Goal: Task Accomplishment & Management: Manage account settings

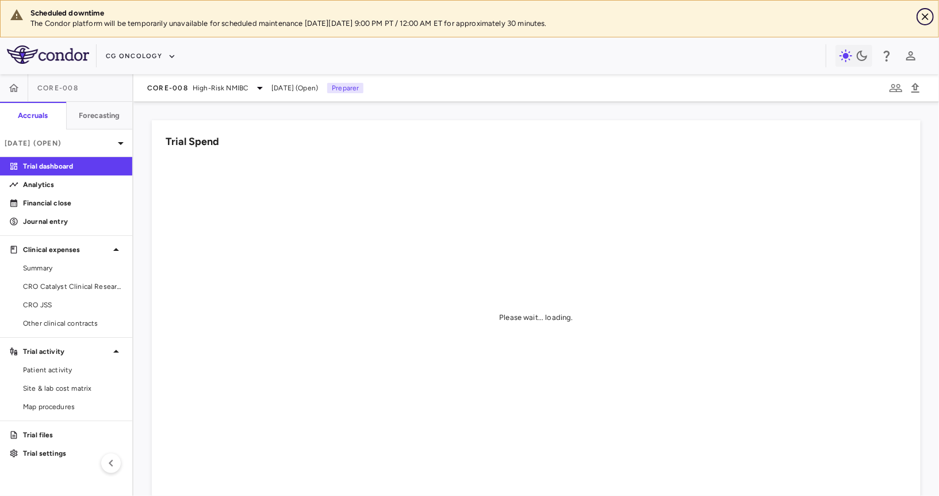
click at [927, 16] on icon "Close" at bounding box center [924, 16] width 11 height 11
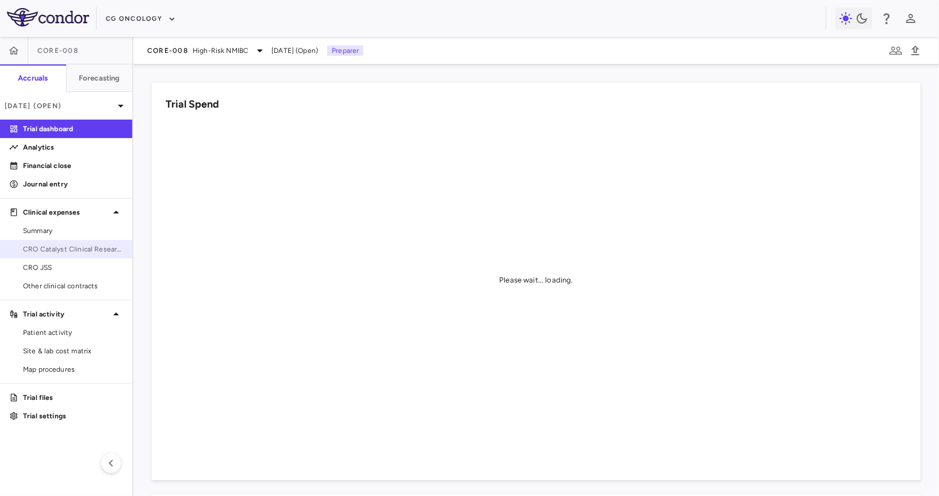
click at [79, 250] on span "CRO Catalyst Clinical Research" at bounding box center [73, 249] width 100 height 10
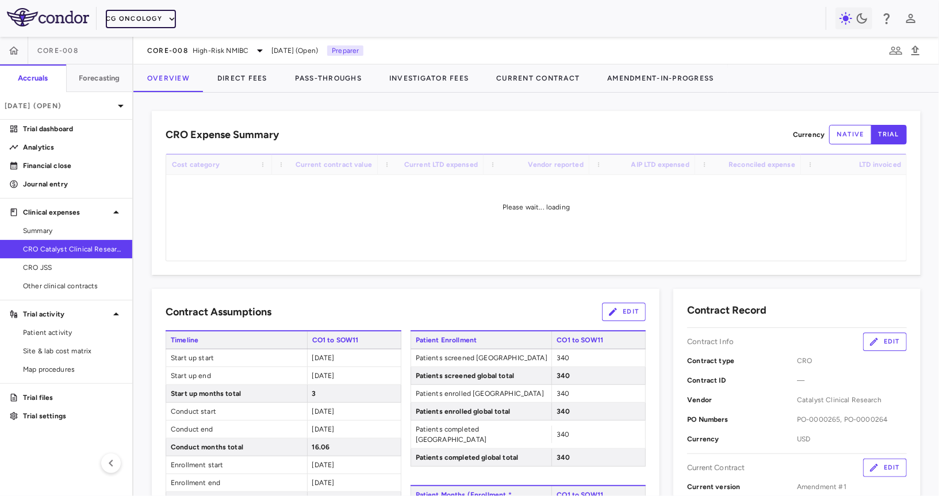
click at [151, 26] on button "CG Oncology" at bounding box center [141, 19] width 70 height 18
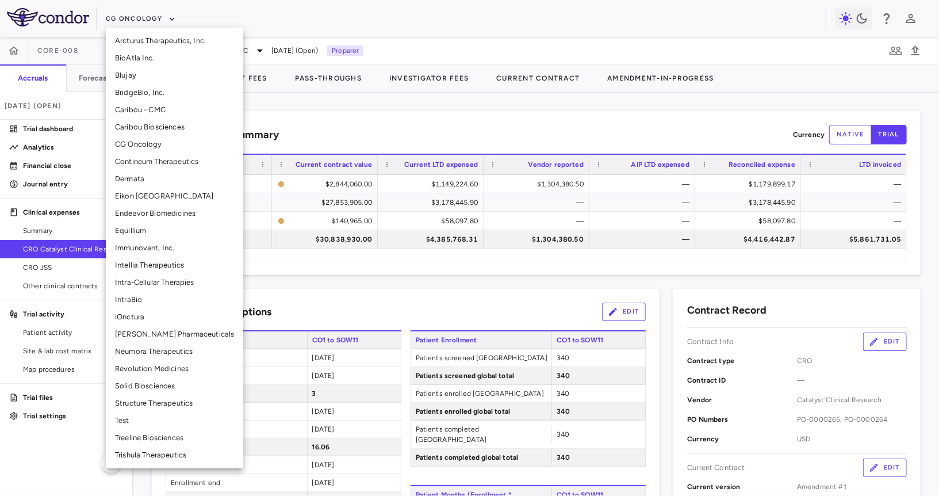
scroll to position [147, 0]
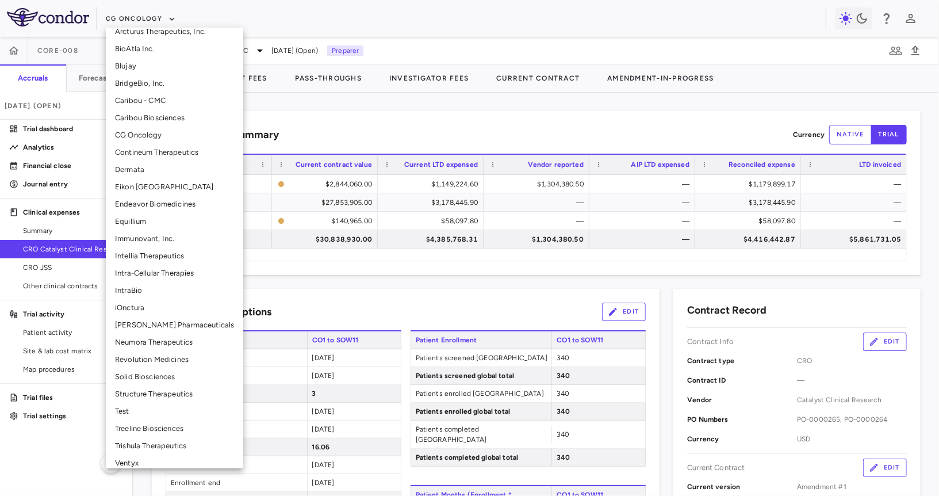
click at [149, 442] on li "Trishula Therapeutics" at bounding box center [174, 445] width 137 height 17
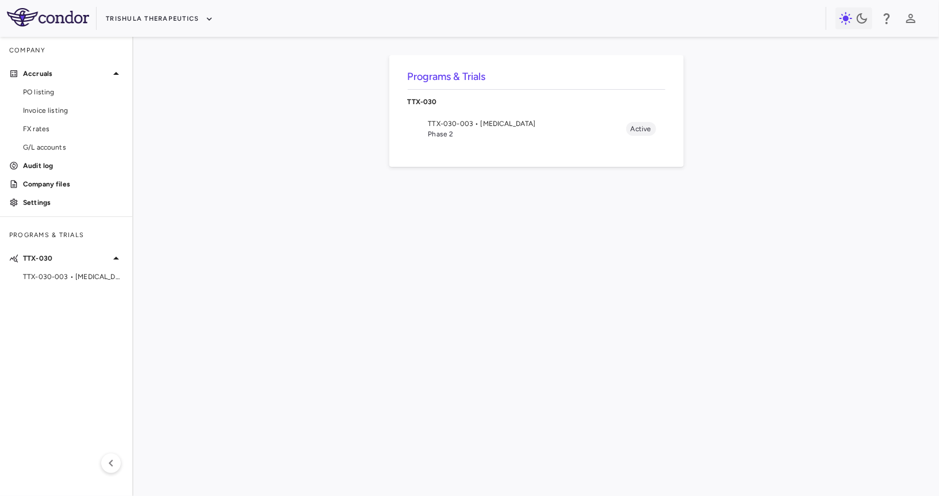
click at [473, 145] on nav "TTX-030 TTX-030-003 • Pancreatic Cancer Phase 2 Active" at bounding box center [537, 117] width 258 height 64
click at [473, 131] on span "Phase 2" at bounding box center [527, 134] width 198 height 10
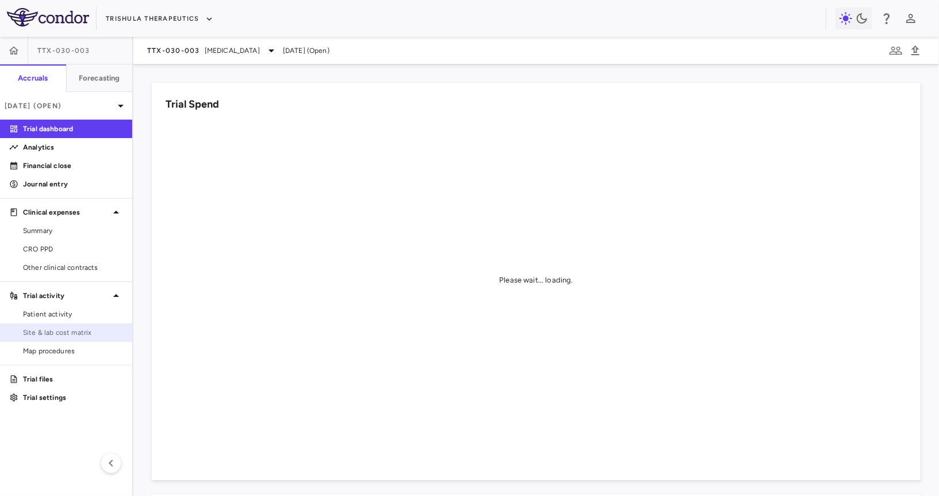
click at [57, 336] on span "Site & lab cost matrix" at bounding box center [73, 332] width 100 height 10
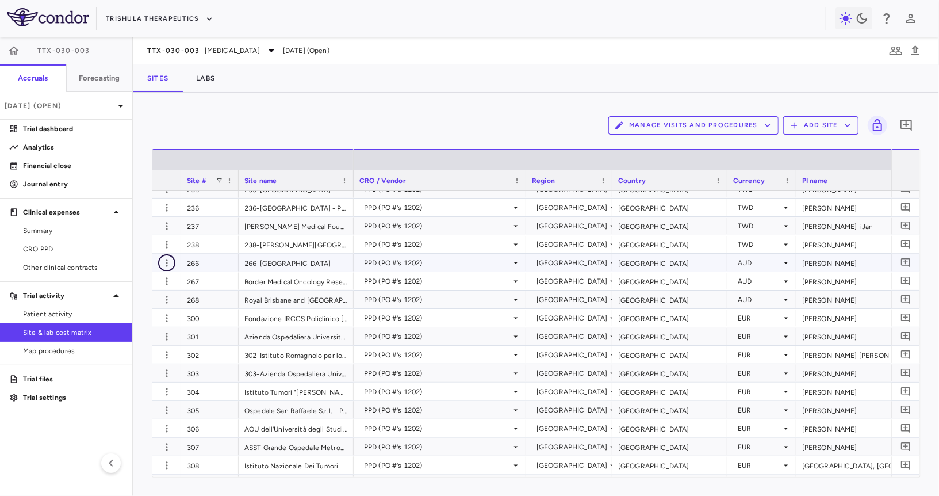
click at [168, 263] on icon "button" at bounding box center [166, 262] width 11 height 11
click at [143, 310] on div "Edit site" at bounding box center [121, 305] width 107 height 21
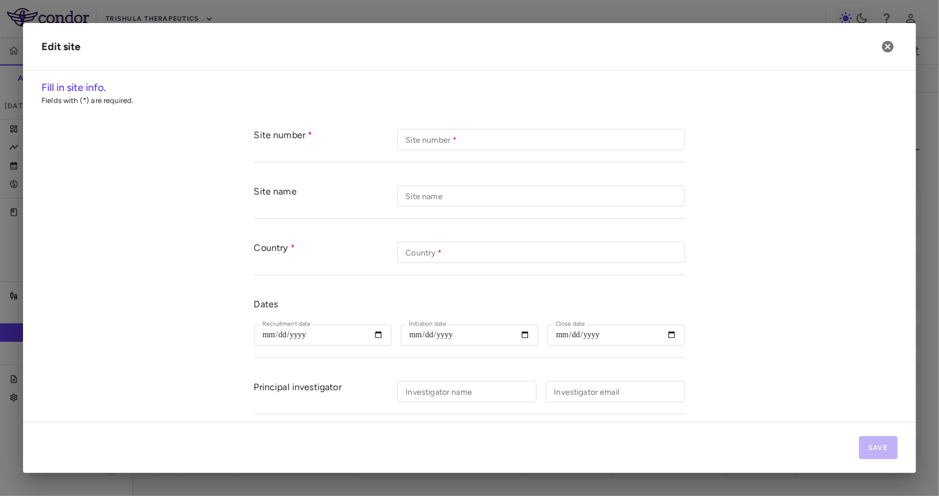
type input "***"
type input "**********"
type input "*********"
type input "**********"
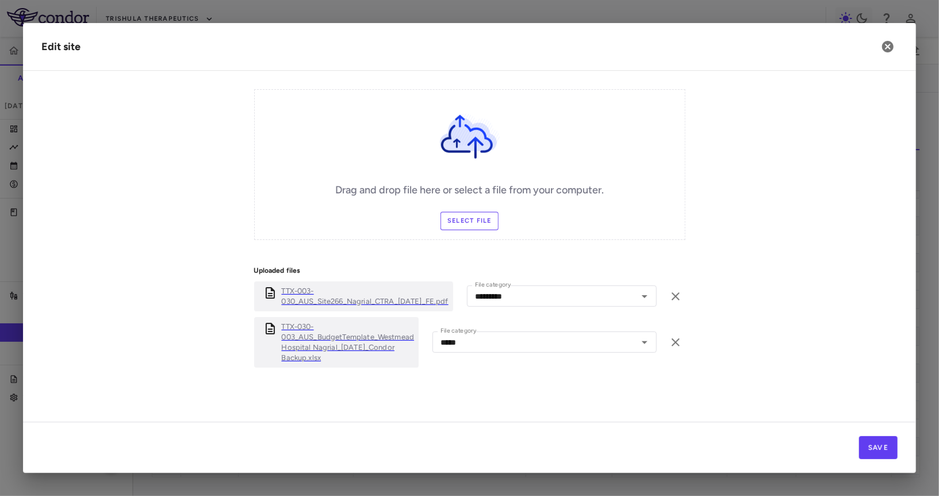
click at [344, 341] on p "TTX-030-003_AUS_BudgetTemplate_Westmead Hospital Nagrial_11APR2024_Condor Backu…" at bounding box center [348, 341] width 133 height 41
click at [888, 45] on icon "button" at bounding box center [888, 47] width 14 height 14
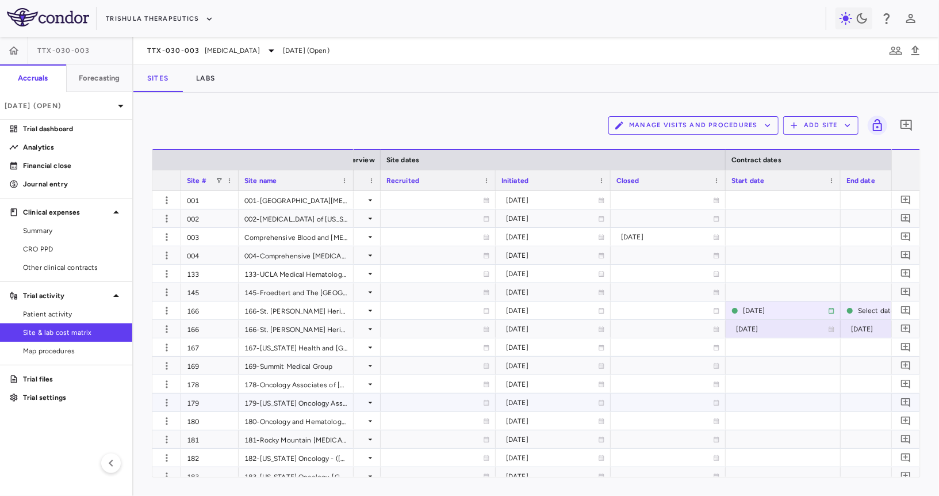
scroll to position [0, 1104]
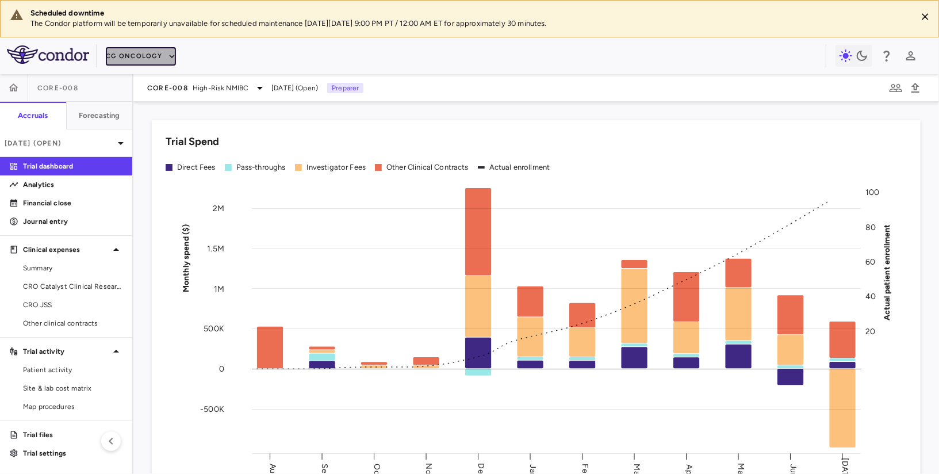
click at [153, 58] on button "CG Oncology" at bounding box center [141, 56] width 70 height 18
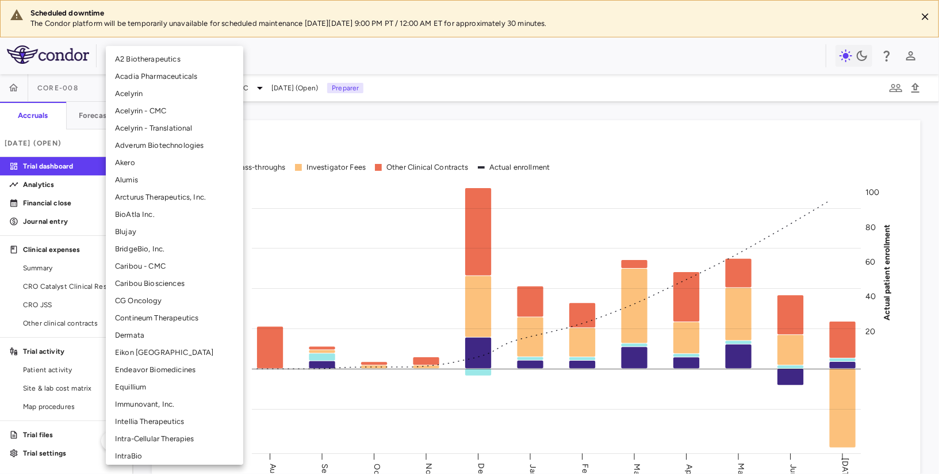
scroll to position [194, 0]
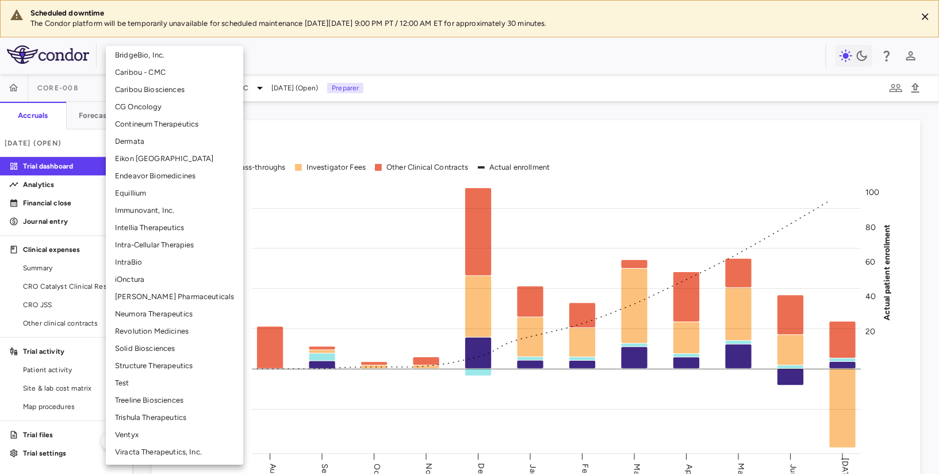
click at [742, 67] on div at bounding box center [469, 237] width 939 height 474
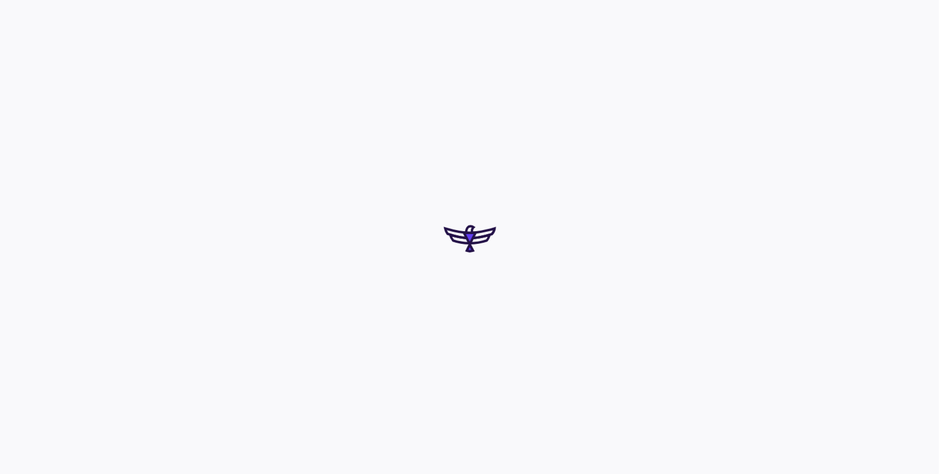
click at [925, 18] on div at bounding box center [469, 237] width 939 height 474
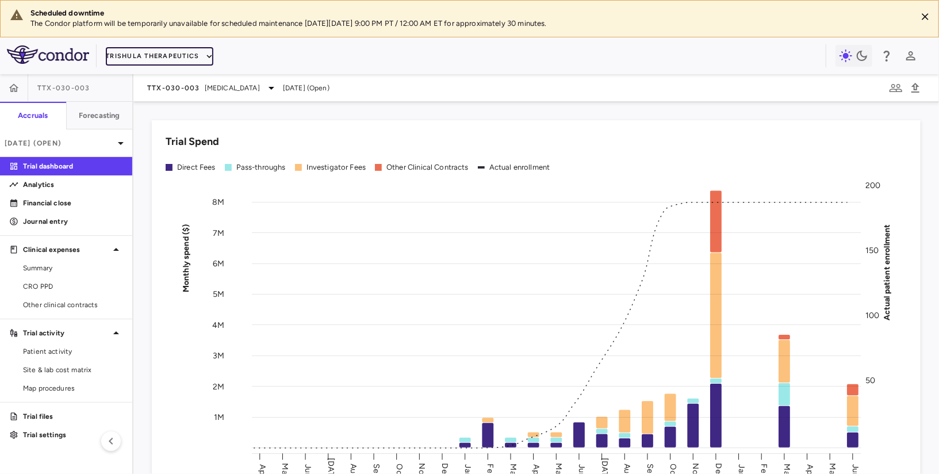
click at [151, 56] on button "Trishula Therapeutics" at bounding box center [159, 56] width 107 height 18
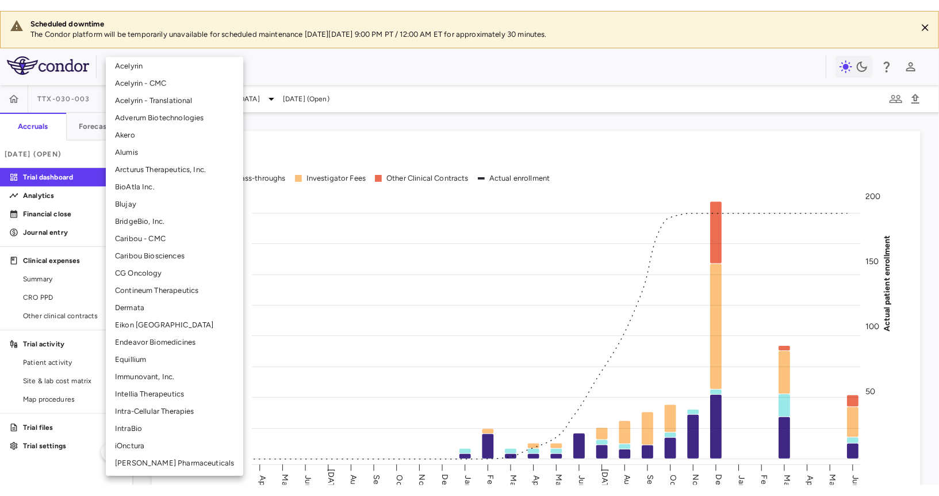
scroll to position [44, 0]
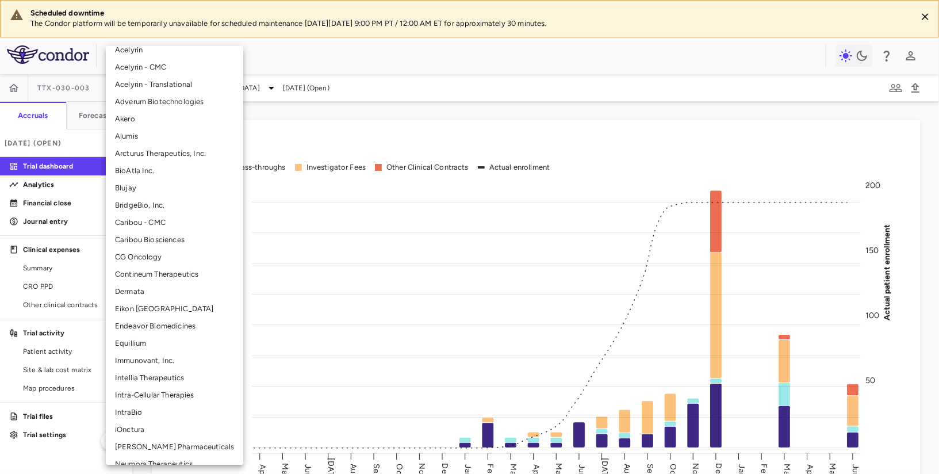
click at [149, 253] on li "CG Oncology" at bounding box center [174, 256] width 137 height 17
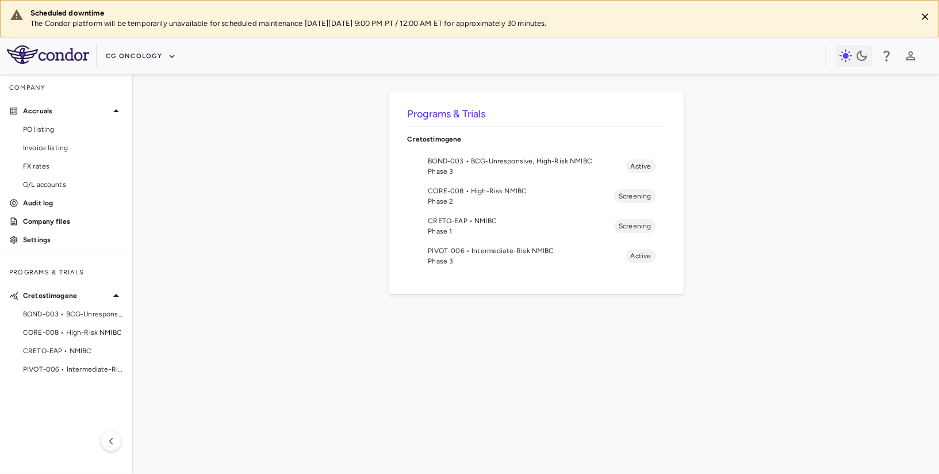
click at [525, 201] on span "Phase 2" at bounding box center [521, 201] width 186 height 10
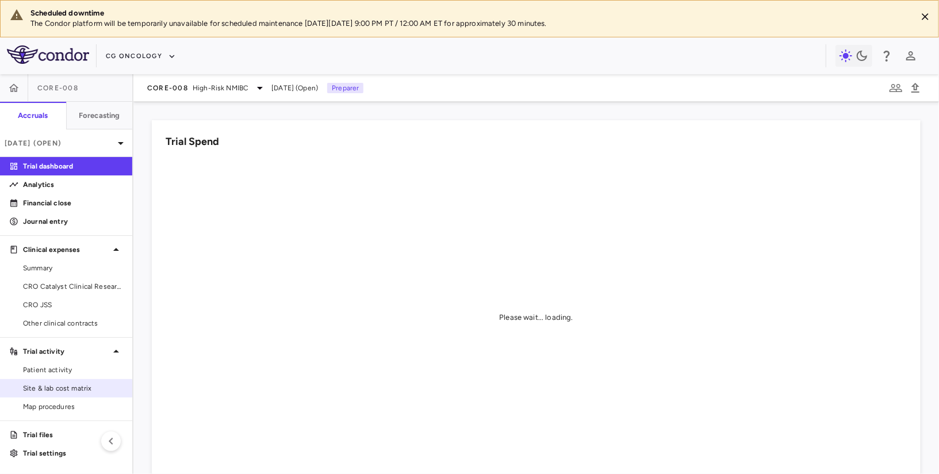
click at [83, 392] on link "Site & lab cost matrix" at bounding box center [66, 387] width 132 height 17
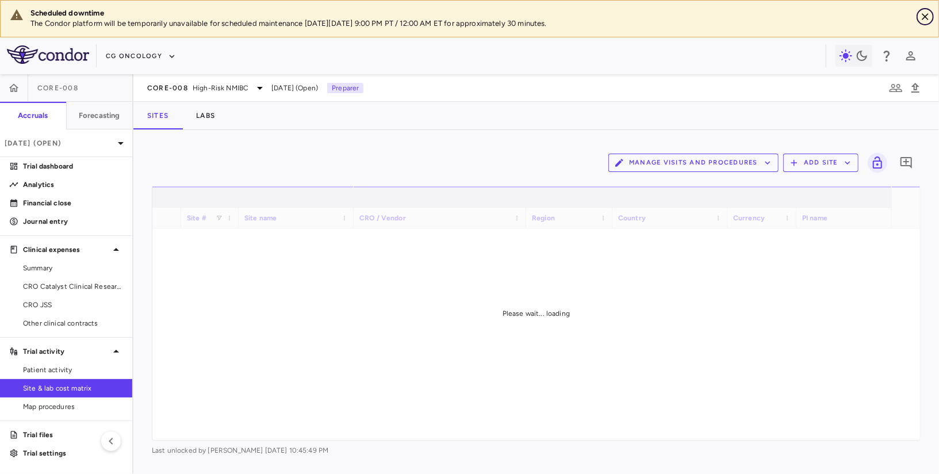
click at [925, 17] on icon "Close" at bounding box center [925, 16] width 7 height 7
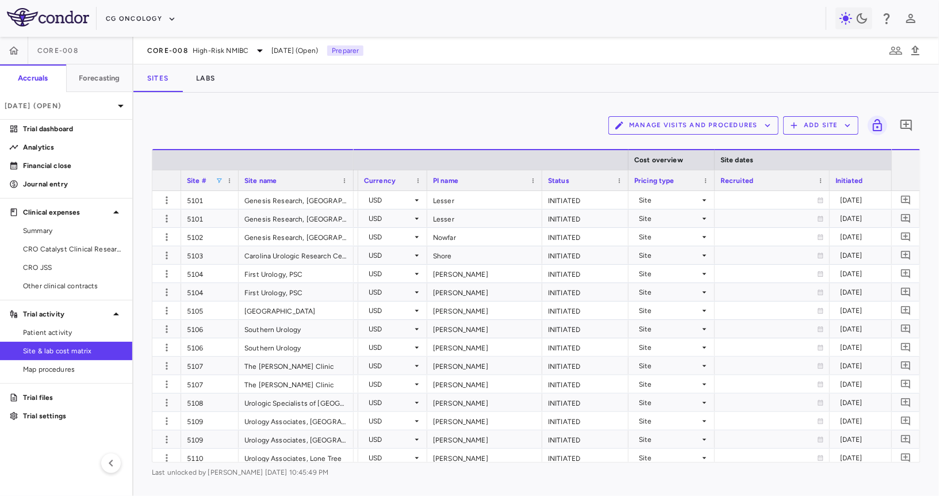
click at [221, 181] on span at bounding box center [219, 180] width 7 height 7
type input "****"
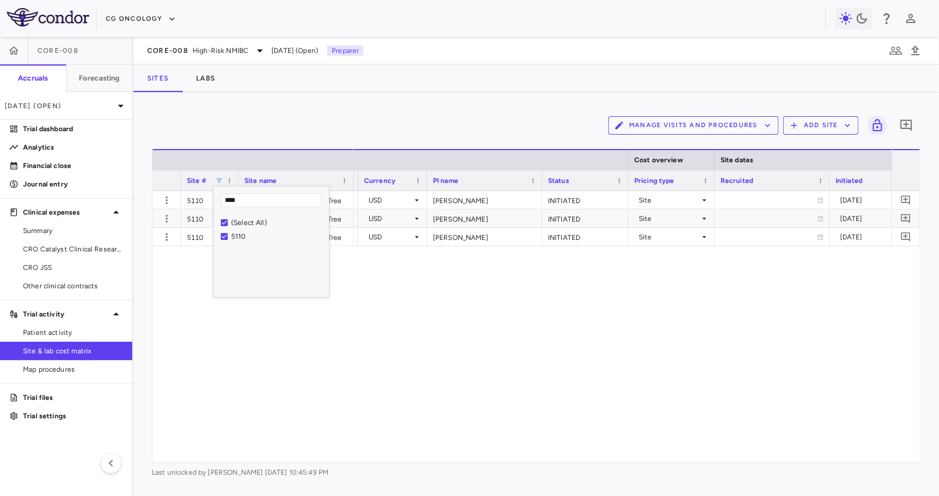
click at [338, 120] on div "Manage Visits and Procedures Add Site 0" at bounding box center [536, 125] width 769 height 29
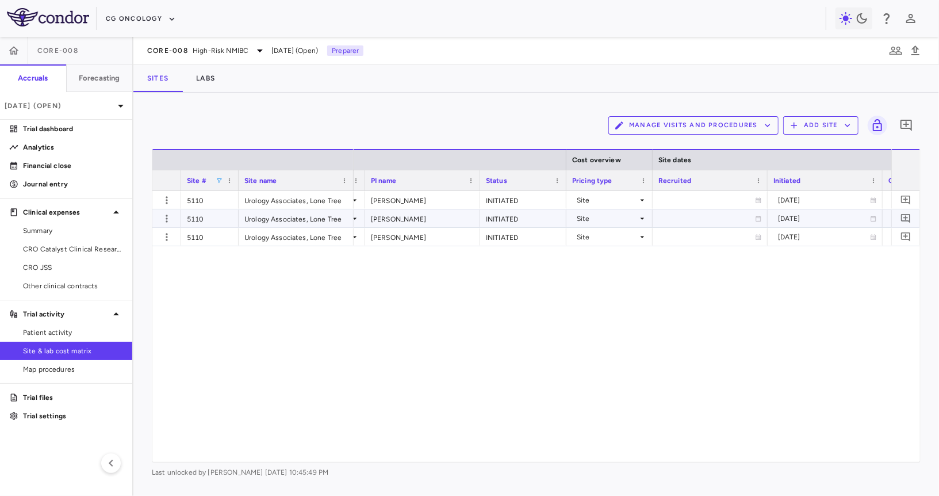
scroll to position [0, 542]
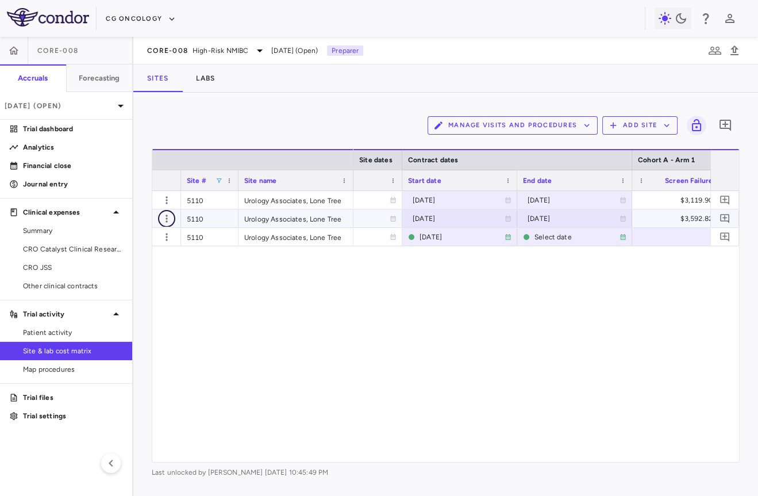
click at [168, 221] on icon "button" at bounding box center [166, 218] width 11 height 11
click at [151, 257] on div "Edit site" at bounding box center [121, 262] width 107 height 21
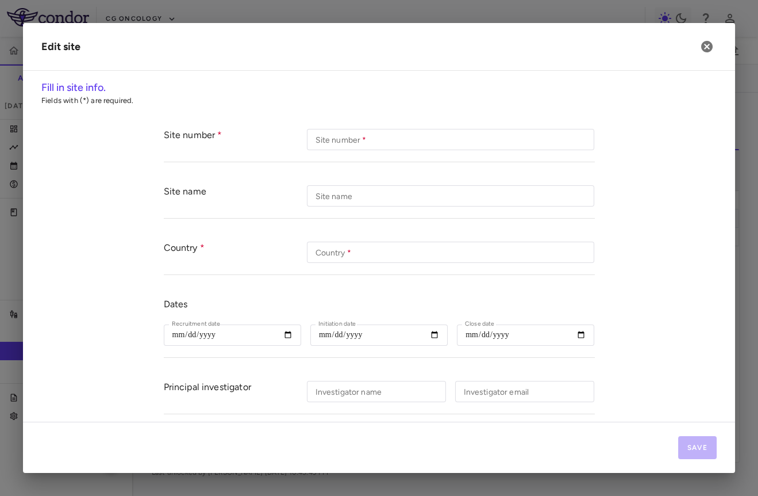
type input "****"
type input "**********"
type input "***"
type input "**********"
type input "*****"
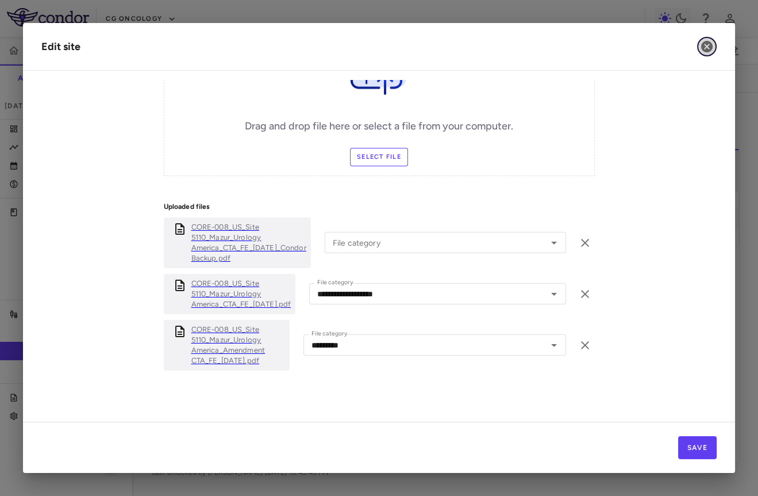
click at [707, 43] on icon "button" at bounding box center [706, 46] width 11 height 11
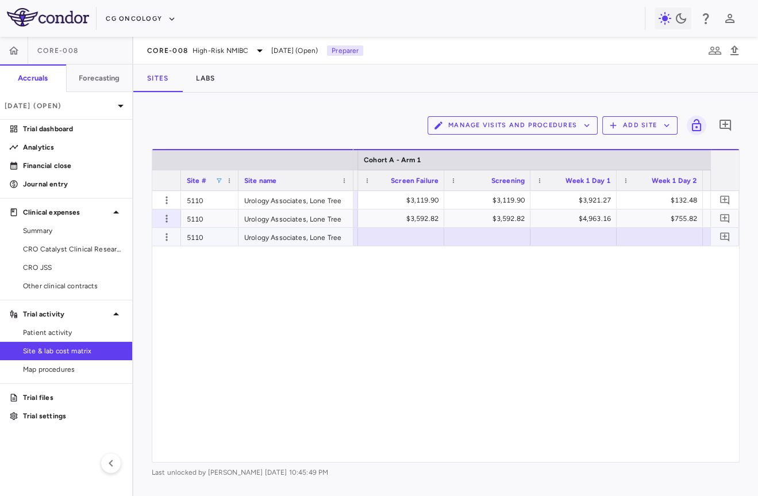
click at [490, 236] on div at bounding box center [487, 236] width 75 height 17
click at [497, 241] on div "3,649.82" at bounding box center [490, 237] width 70 height 18
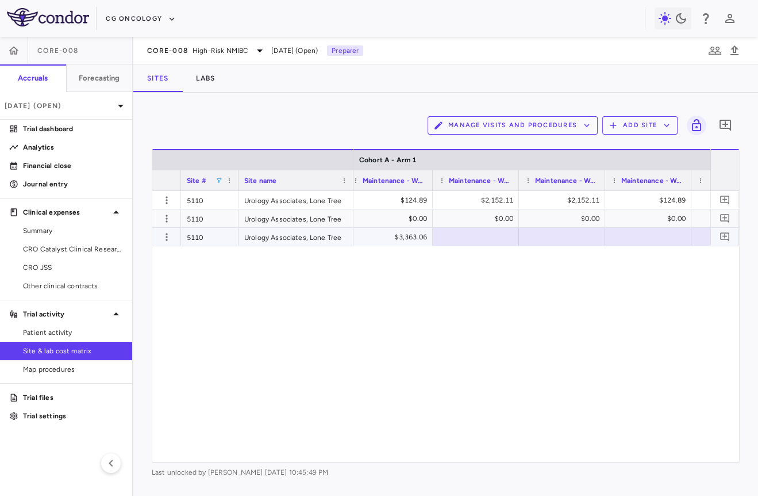
click at [467, 240] on div at bounding box center [476, 236] width 75 height 17
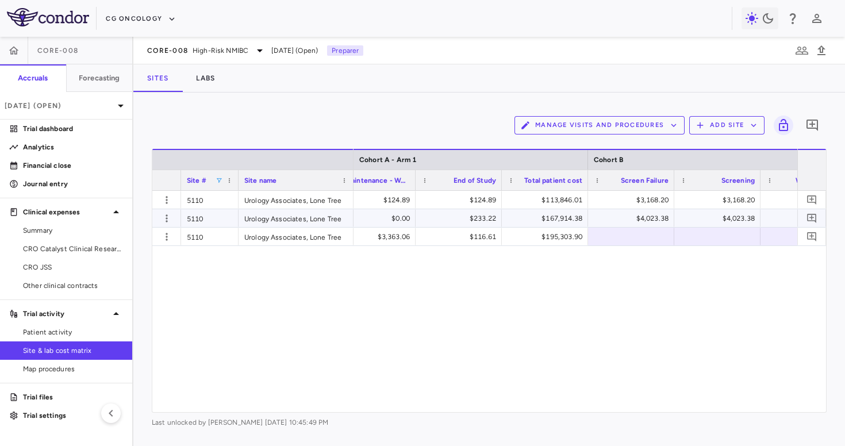
scroll to position [0, 6850]
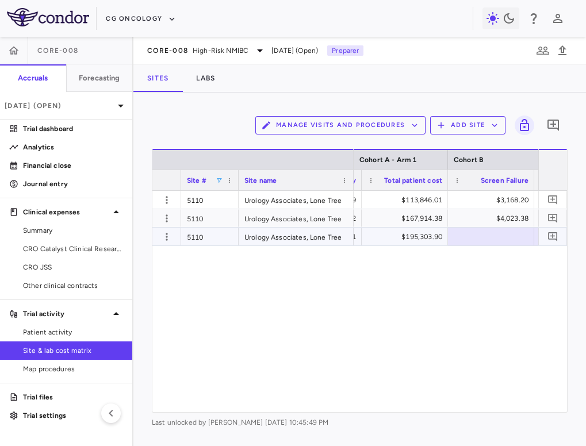
click at [483, 240] on div at bounding box center [491, 236] width 75 height 17
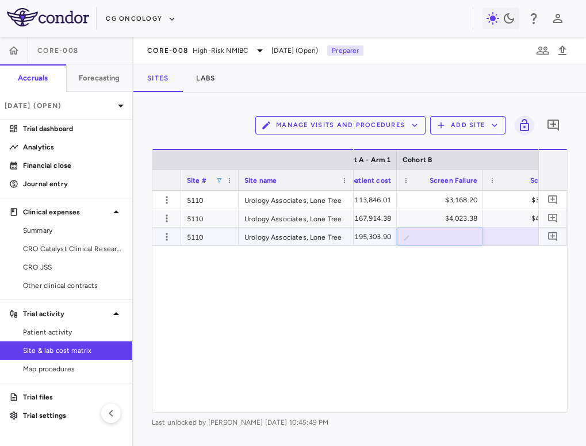
scroll to position [0, 7046]
click at [483, 240] on div at bounding box center [519, 236] width 75 height 17
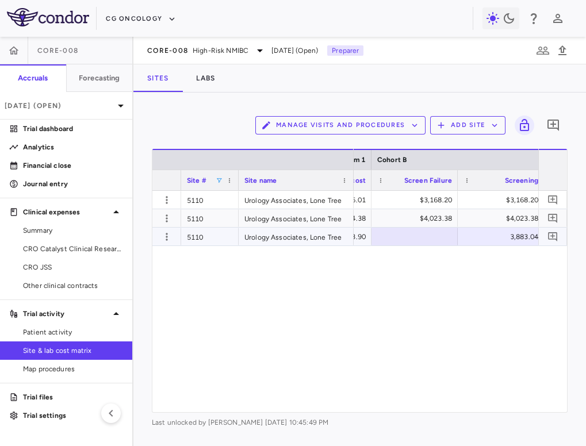
click at [485, 237] on div "3,883.04" at bounding box center [503, 237] width 70 height 18
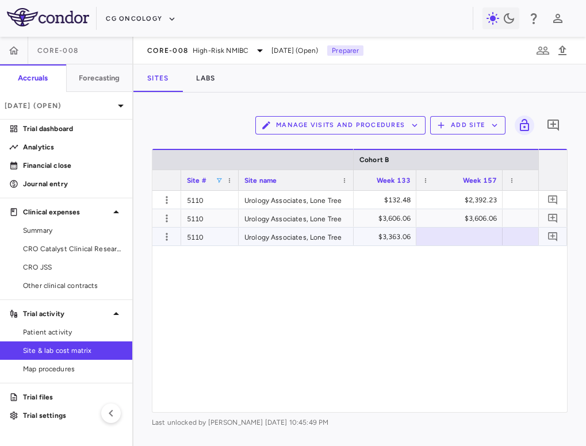
click at [465, 243] on div at bounding box center [459, 236] width 75 height 17
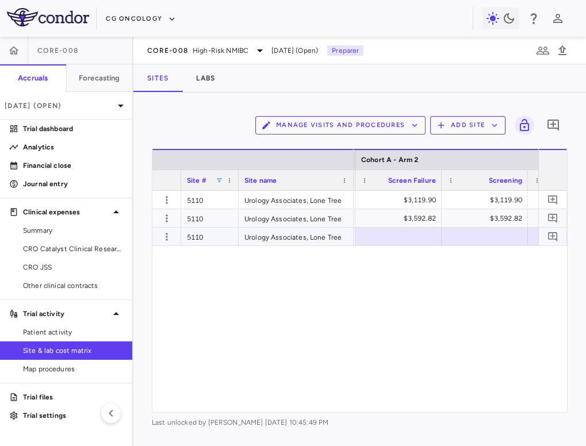
click at [475, 239] on div at bounding box center [484, 236] width 75 height 17
click at [475, 237] on div "3,649.82" at bounding box center [487, 237] width 70 height 18
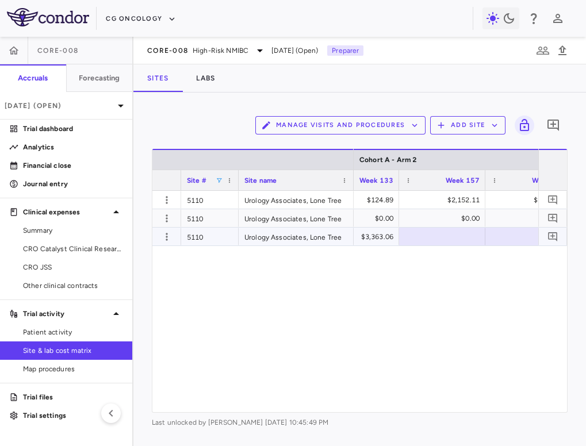
click at [390, 239] on div "$3,363.06" at bounding box center [358, 237] width 70 height 18
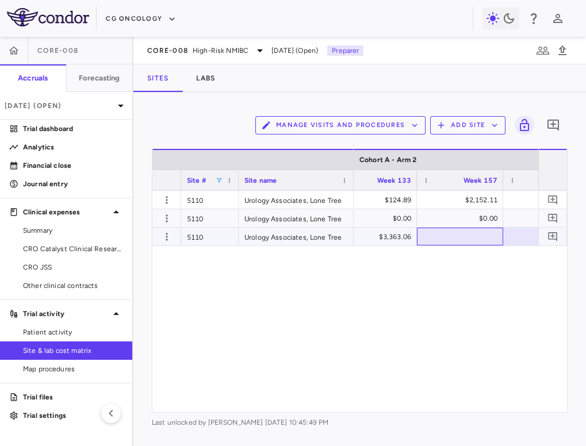
click at [428, 236] on div at bounding box center [460, 236] width 75 height 17
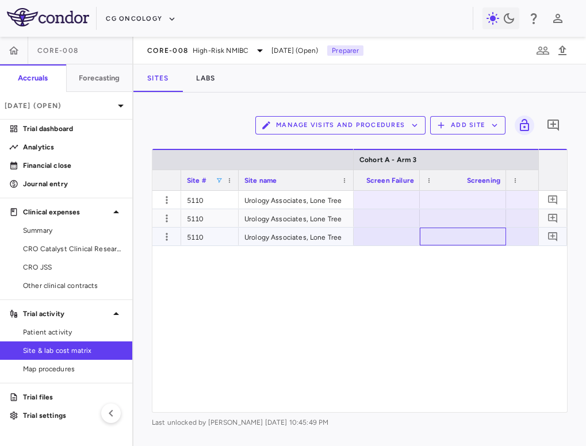
click at [447, 235] on div at bounding box center [462, 236] width 75 height 17
click at [469, 239] on div "4,297.04" at bounding box center [465, 237] width 70 height 18
click at [430, 238] on div at bounding box center [435, 236] width 75 height 17
click at [465, 249] on div "— — $116.61 $179,177.22" at bounding box center [446, 301] width 185 height 221
click at [461, 233] on div at bounding box center [464, 236] width 75 height 17
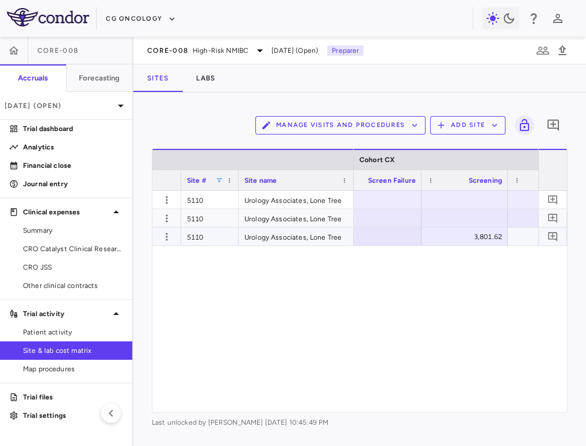
click at [457, 236] on div "3,801.62" at bounding box center [467, 237] width 70 height 18
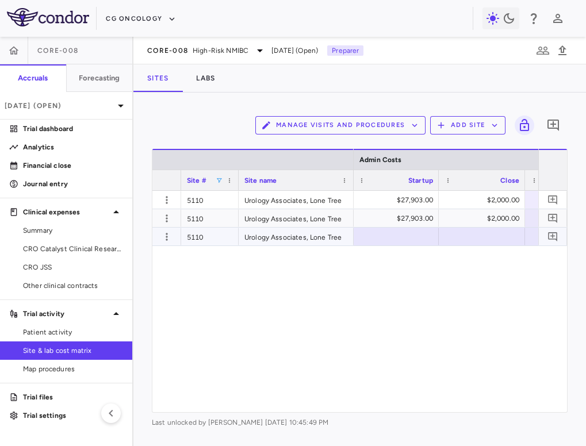
click at [406, 232] on div at bounding box center [395, 236] width 75 height 17
click at [416, 236] on div "32903" at bounding box center [398, 237] width 70 height 18
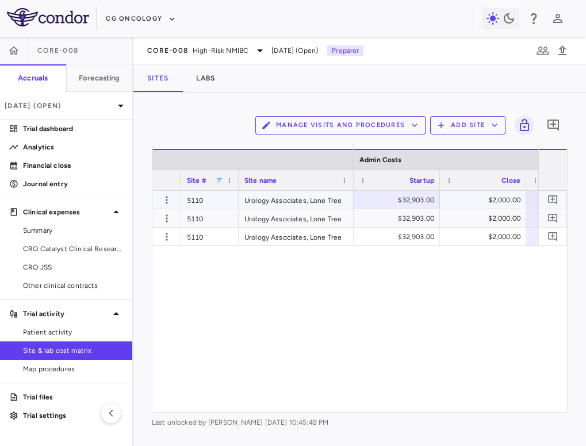
click at [417, 201] on div "$32,903.00" at bounding box center [399, 200] width 70 height 18
type input "*****"
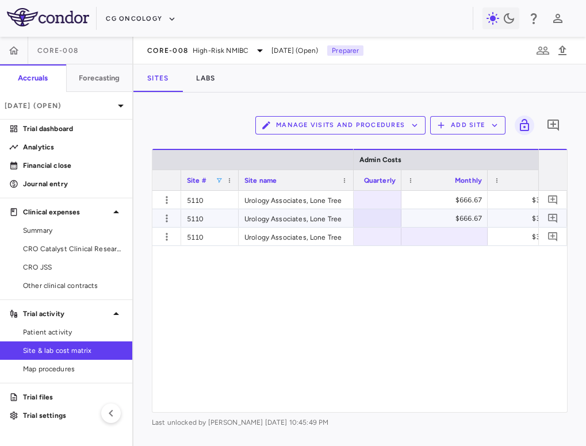
scroll to position [0, 25920]
click at [450, 218] on div "$666.67" at bounding box center [447, 218] width 70 height 18
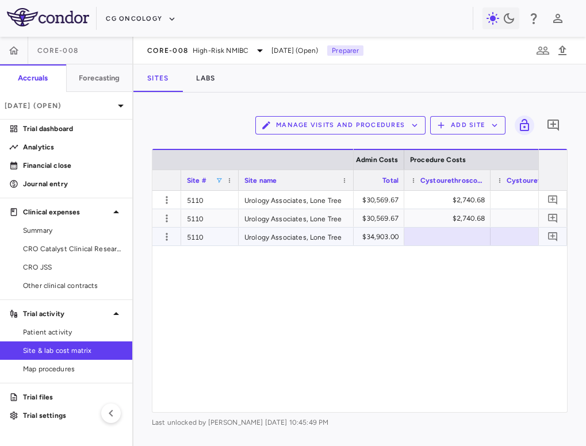
scroll to position [0, 26123]
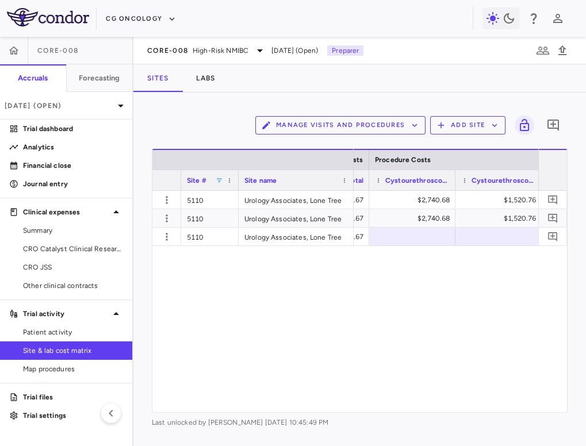
click at [395, 247] on div "$666.67 $30,569.67 $2,740.68 $1,520.76 $5,079.78 $5,079.78 $666.67 $30,569.67 $…" at bounding box center [446, 301] width 185 height 221
click at [398, 237] on div at bounding box center [412, 236] width 75 height 17
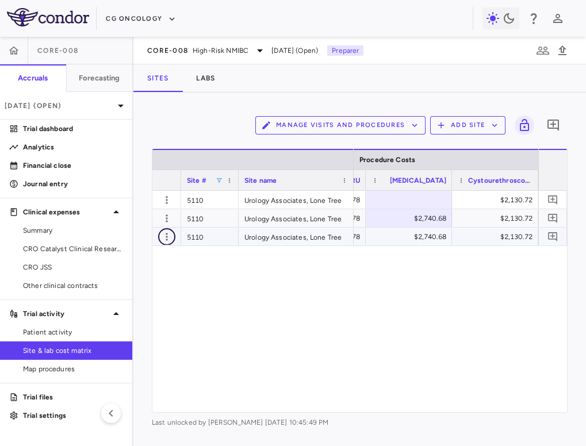
click at [162, 234] on icon "button" at bounding box center [166, 236] width 11 height 11
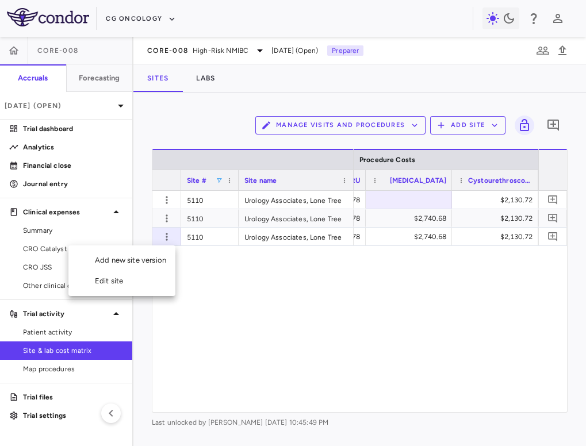
click at [142, 279] on div "Edit site" at bounding box center [121, 281] width 107 height 21
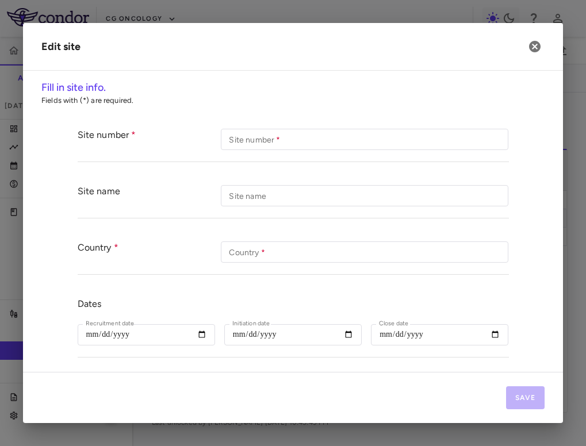
type input "****"
type input "**********"
type input "***"
type input "**********"
type input "*****"
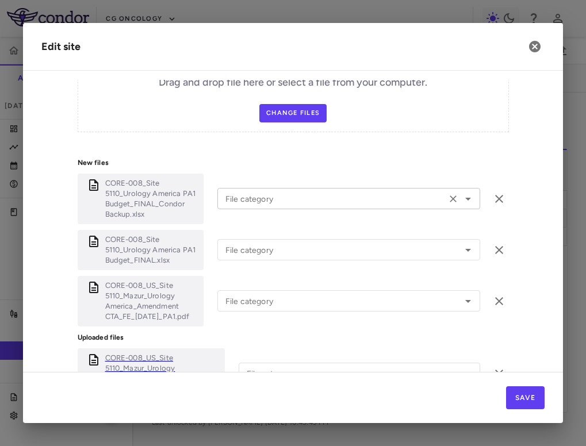
click at [332, 195] on input "File category" at bounding box center [332, 198] width 222 height 14
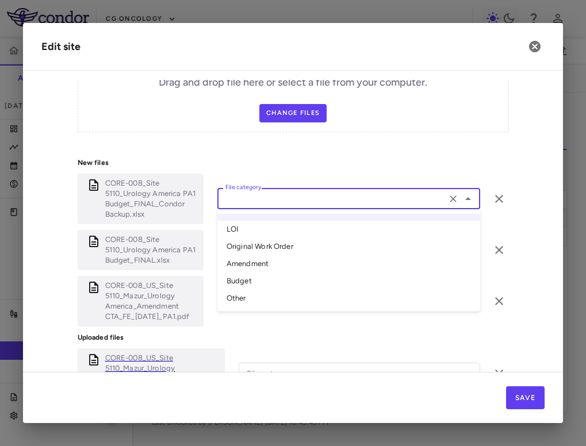
click at [282, 264] on li "Amendment" at bounding box center [348, 263] width 263 height 17
type input "*********"
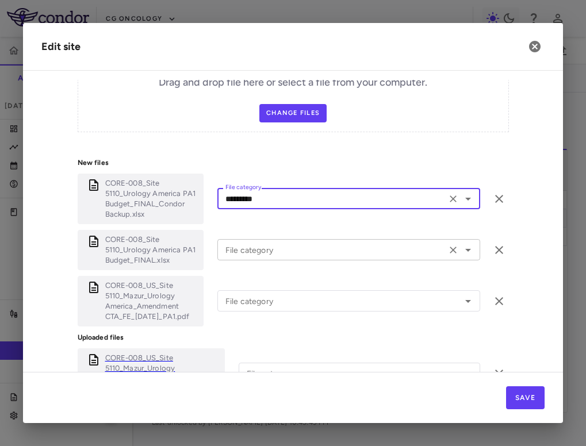
click at [283, 255] on input "File category" at bounding box center [332, 250] width 222 height 14
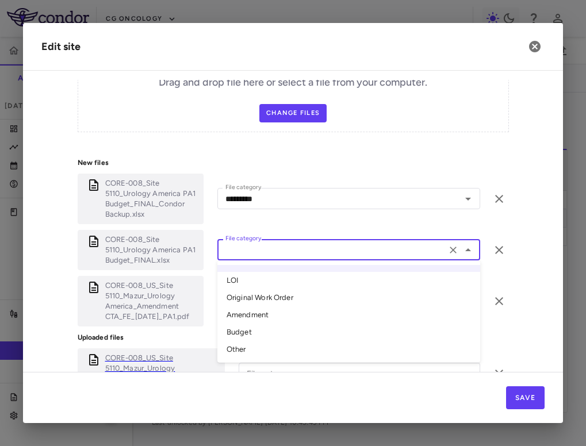
click at [264, 306] on li "Amendment" at bounding box center [348, 314] width 263 height 17
type input "*********"
click at [275, 292] on div "File category" at bounding box center [348, 300] width 263 height 21
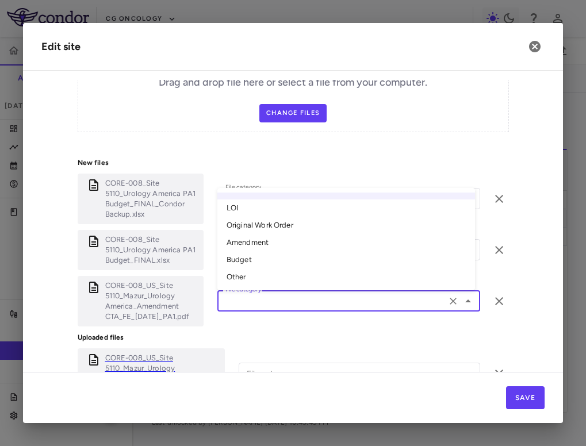
click at [282, 237] on li "Amendment" at bounding box center [346, 242] width 258 height 17
type input "*********"
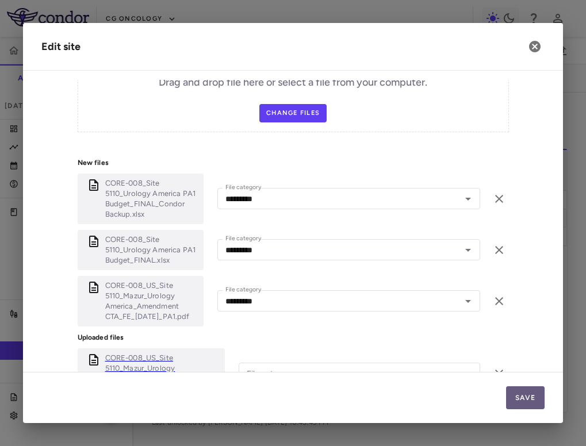
click at [527, 397] on button "Save" at bounding box center [525, 397] width 39 height 23
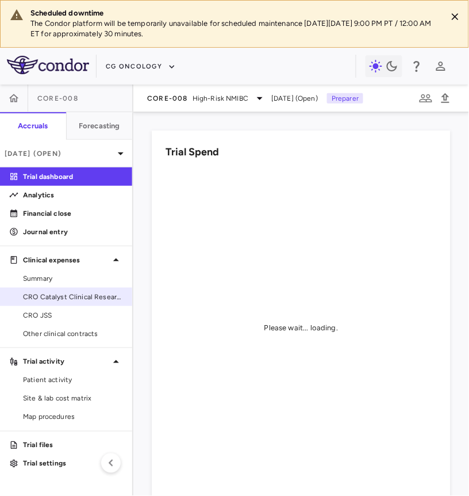
click at [81, 291] on span "CRO Catalyst Clinical Research" at bounding box center [73, 296] width 100 height 10
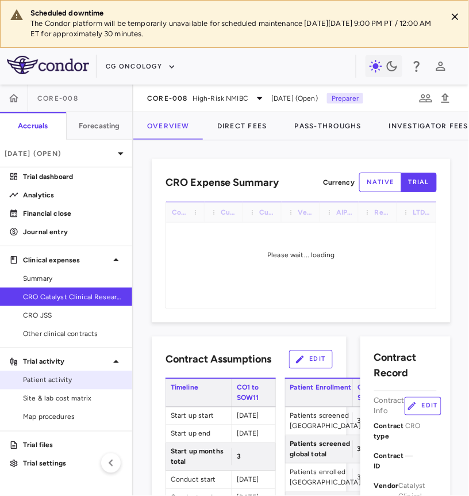
click at [74, 380] on span "Patient activity" at bounding box center [73, 380] width 100 height 10
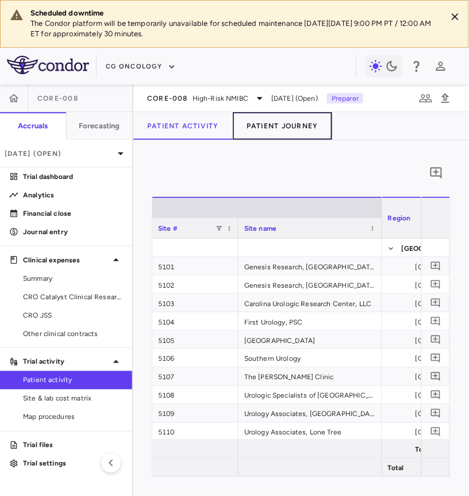
click at [316, 132] on button "Patient Journey" at bounding box center [282, 126] width 99 height 28
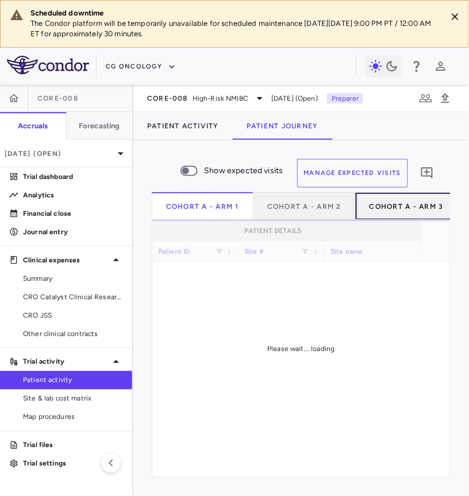
click at [416, 200] on button "Cohort A - Arm 3" at bounding box center [407, 206] width 102 height 28
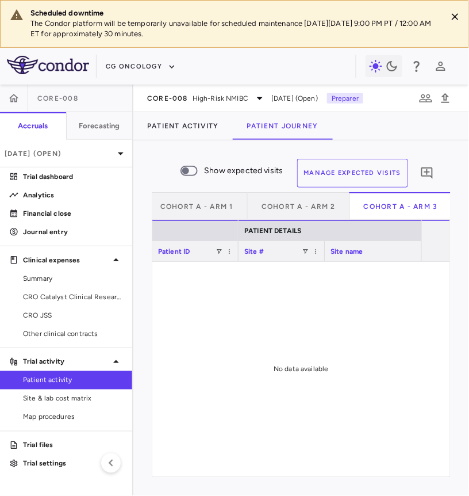
scroll to position [0, 264]
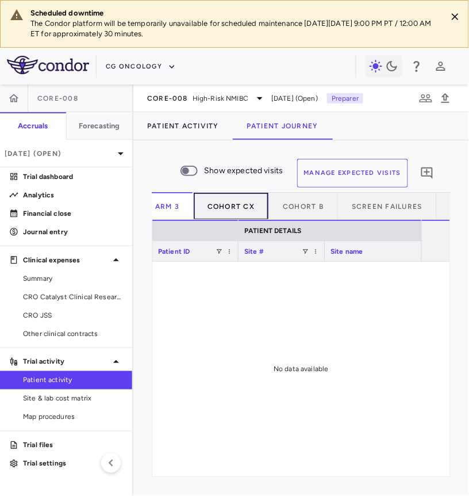
click at [247, 202] on button "Cohort CX" at bounding box center [231, 206] width 75 height 28
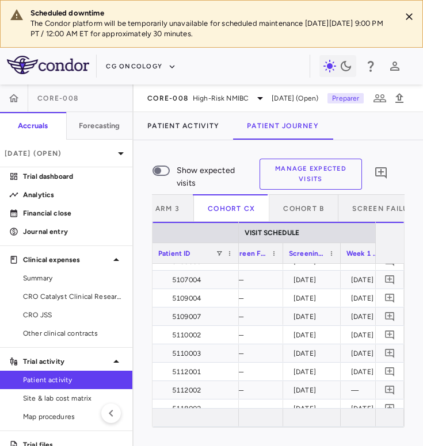
scroll to position [0, 301]
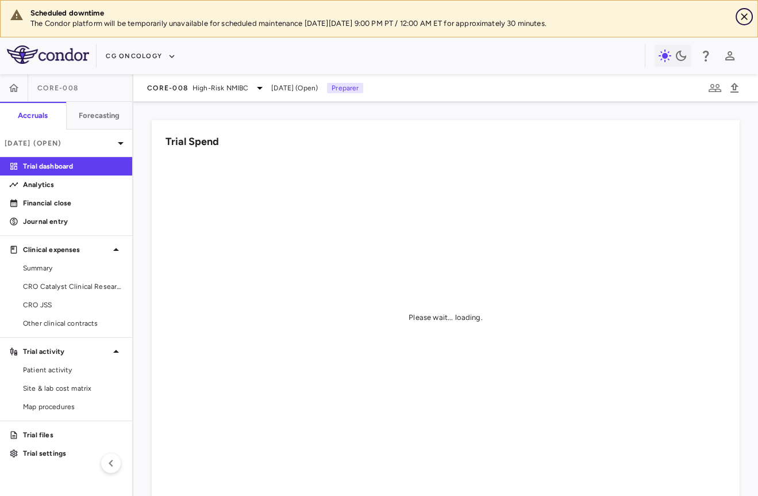
click at [747, 13] on icon "Close" at bounding box center [744, 16] width 7 height 7
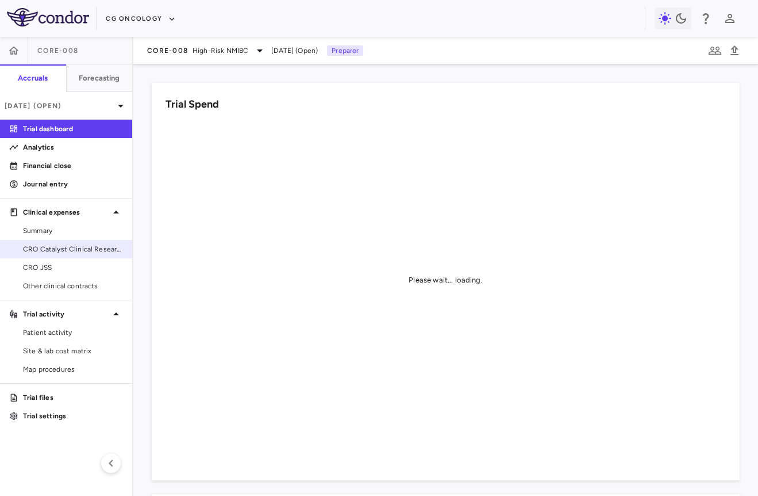
click at [85, 248] on span "CRO Catalyst Clinical Research" at bounding box center [73, 249] width 100 height 10
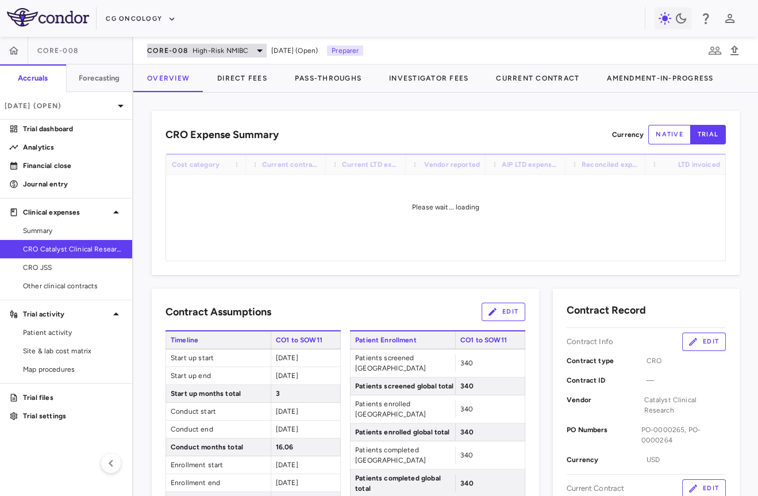
click at [233, 55] on div "CORE-008 High-Risk NMIBC" at bounding box center [207, 51] width 120 height 14
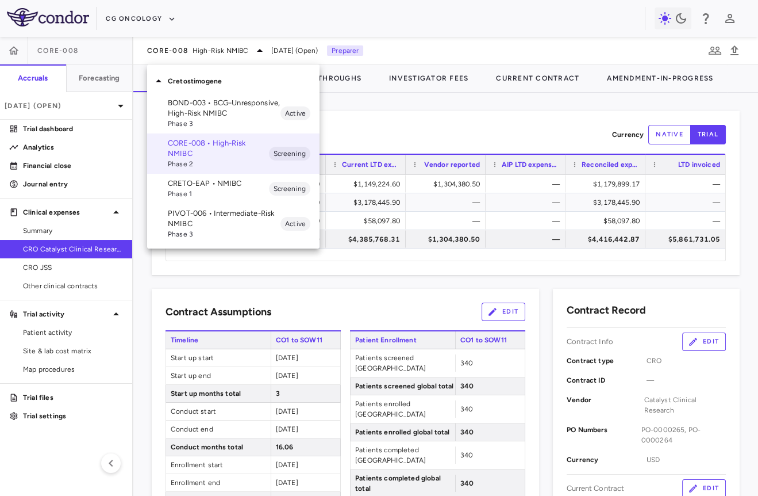
click at [141, 11] on div at bounding box center [379, 248] width 758 height 496
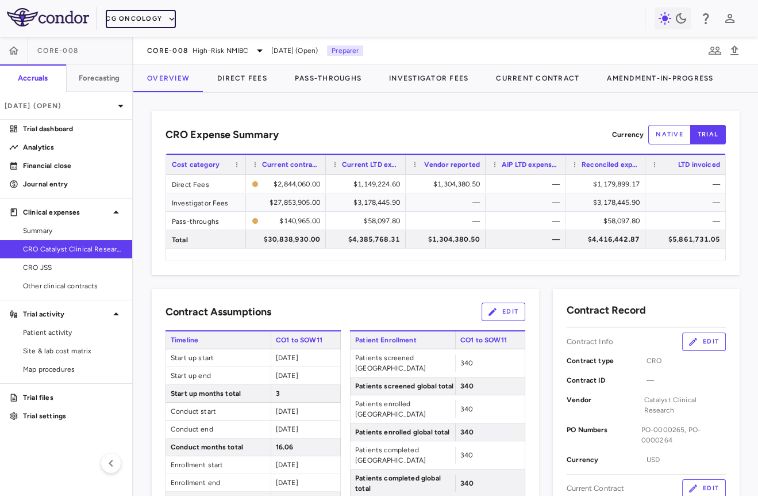
click at [132, 14] on button "CG Oncology" at bounding box center [141, 19] width 70 height 18
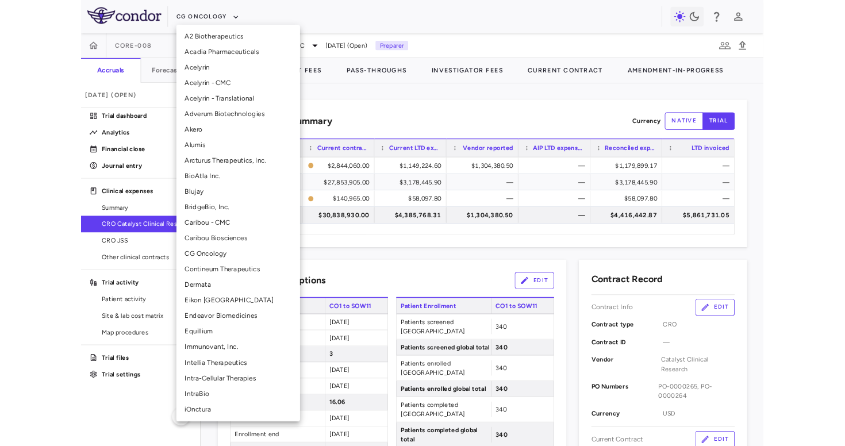
scroll to position [41, 0]
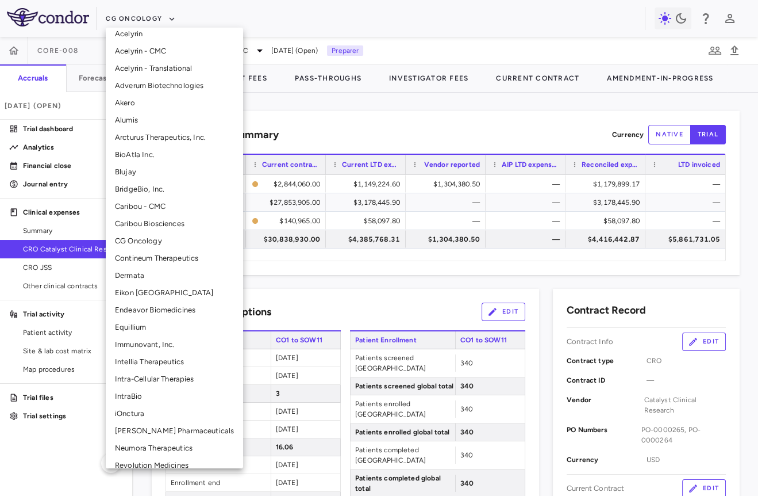
click at [138, 379] on li "Intra-Cellular Therapies" at bounding box center [174, 378] width 137 height 17
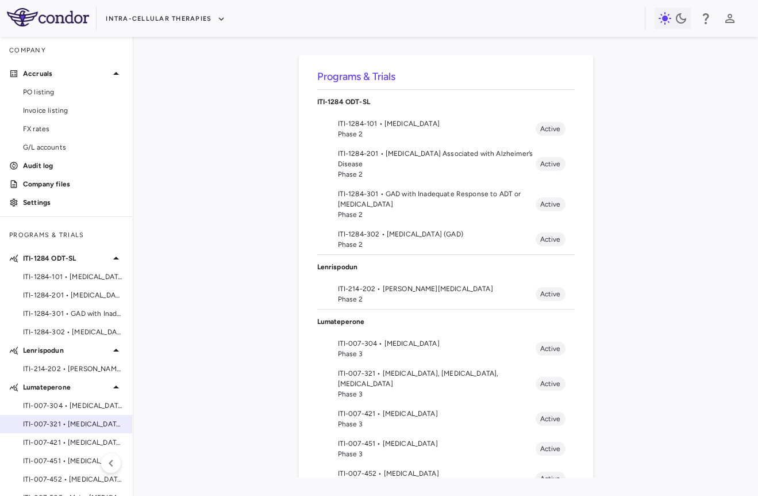
click at [66, 425] on span "ITI-007-321 • [MEDICAL_DATA], [MEDICAL_DATA], [MEDICAL_DATA]" at bounding box center [73, 424] width 100 height 10
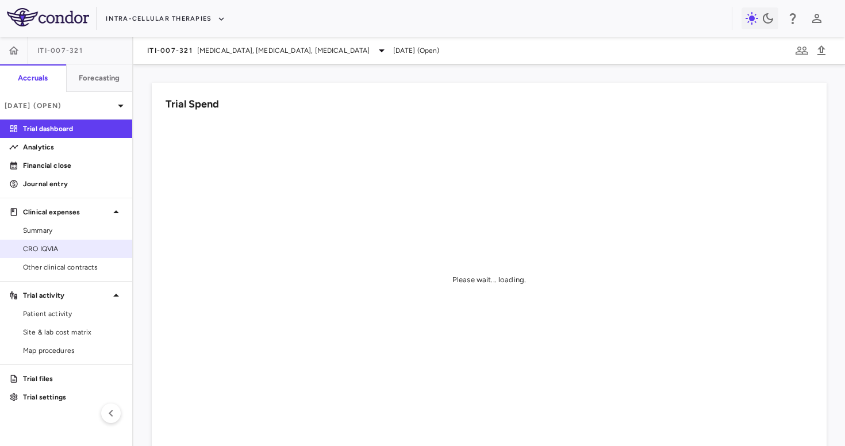
click at [56, 250] on span "CRO IQVIA" at bounding box center [73, 249] width 100 height 10
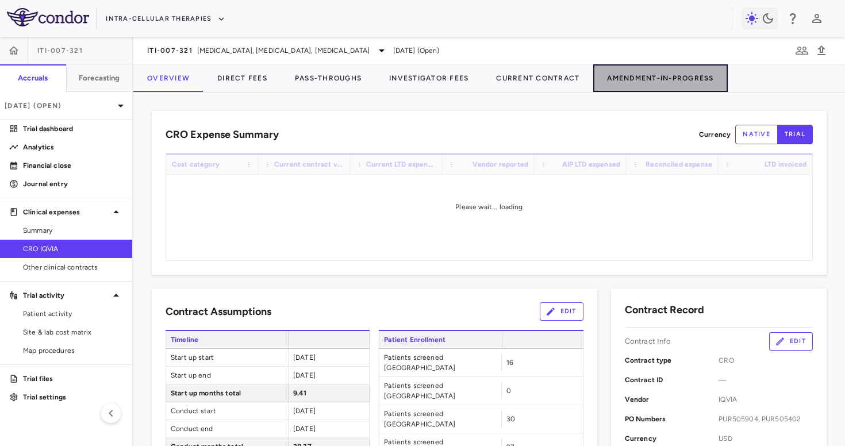
click at [664, 78] on button "Amendment-In-Progress" at bounding box center [660, 78] width 134 height 28
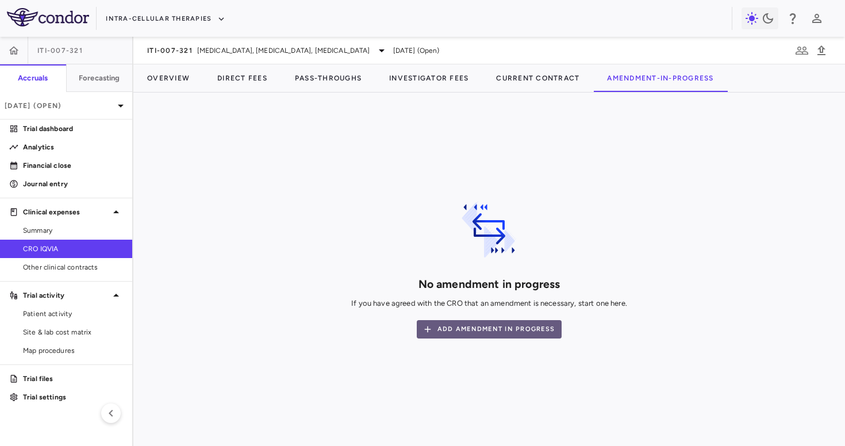
click at [529, 331] on button "Add Amendment In Progress" at bounding box center [489, 329] width 145 height 18
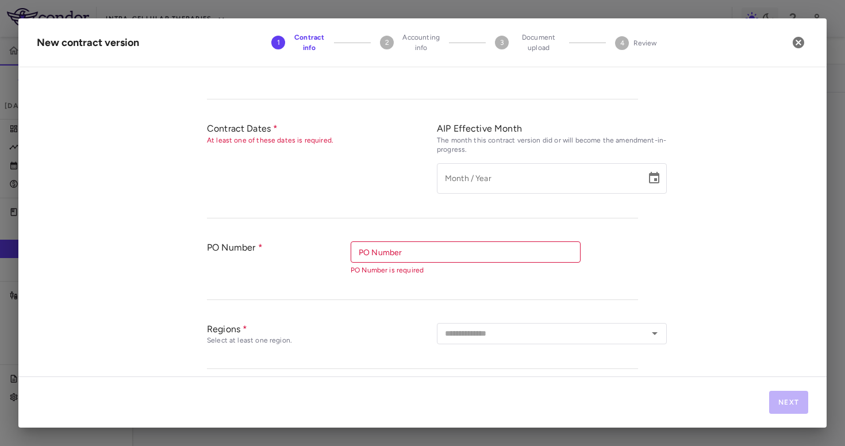
scroll to position [329, 0]
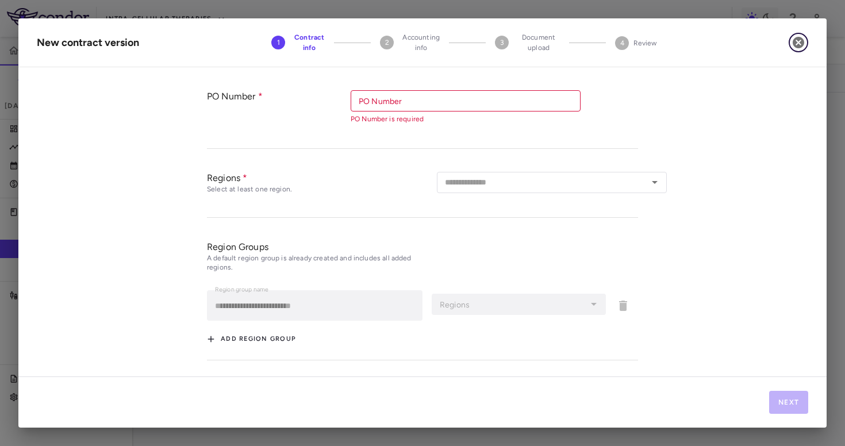
click at [758, 41] on icon "button" at bounding box center [798, 42] width 11 height 11
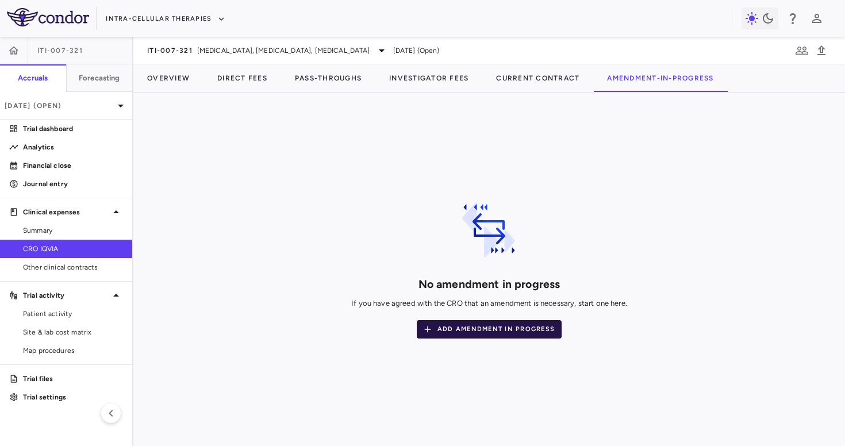
click at [493, 326] on button "Add Amendment In Progress" at bounding box center [489, 329] width 145 height 18
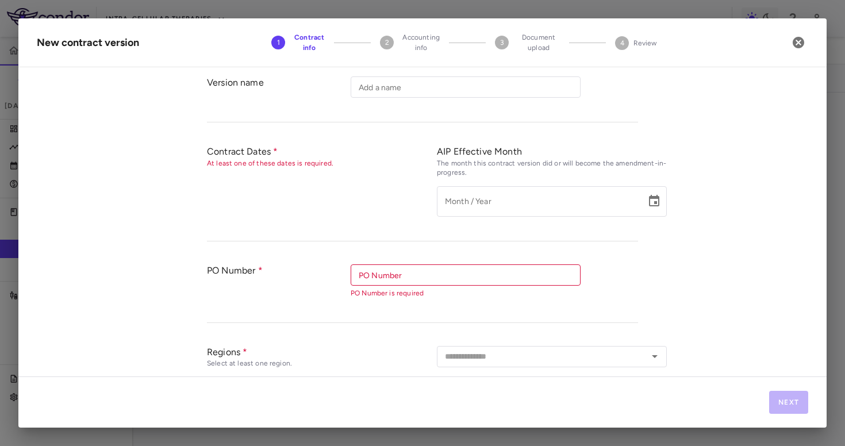
scroll to position [158, 0]
